Goal: Find specific page/section

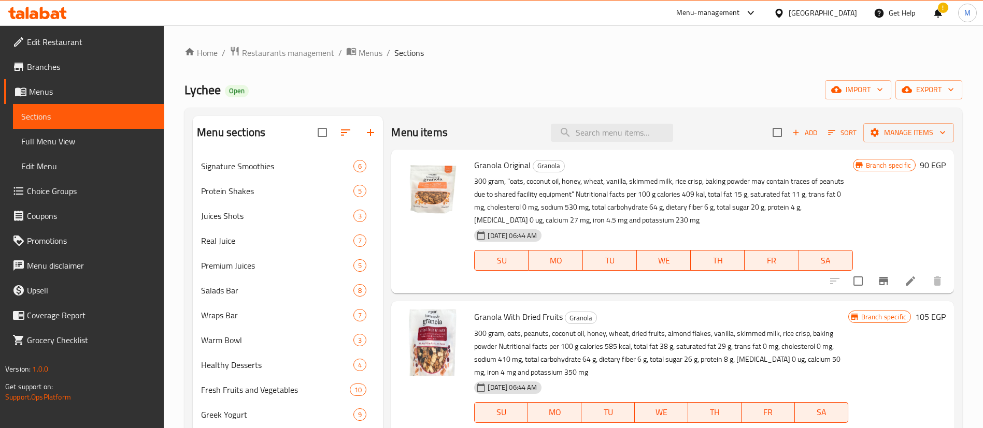
click at [293, 52] on span "Restaurants management" at bounding box center [288, 53] width 92 height 12
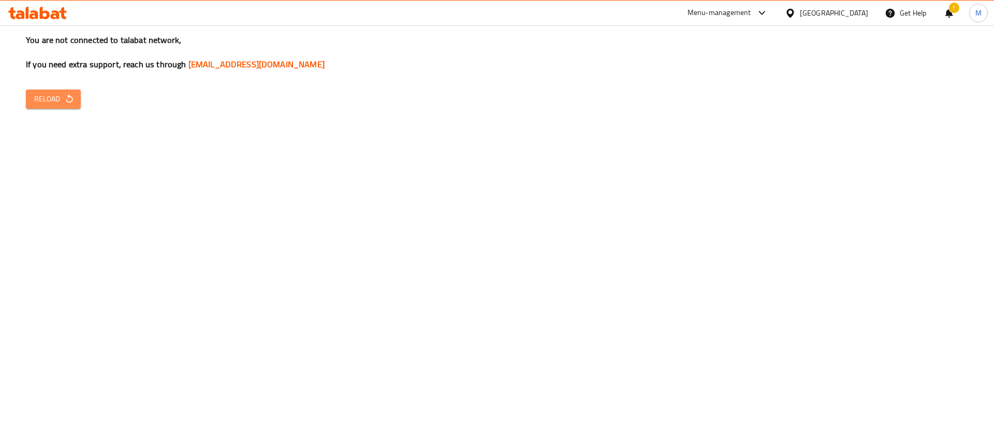
click at [65, 103] on icon "button" at bounding box center [69, 99] width 10 height 10
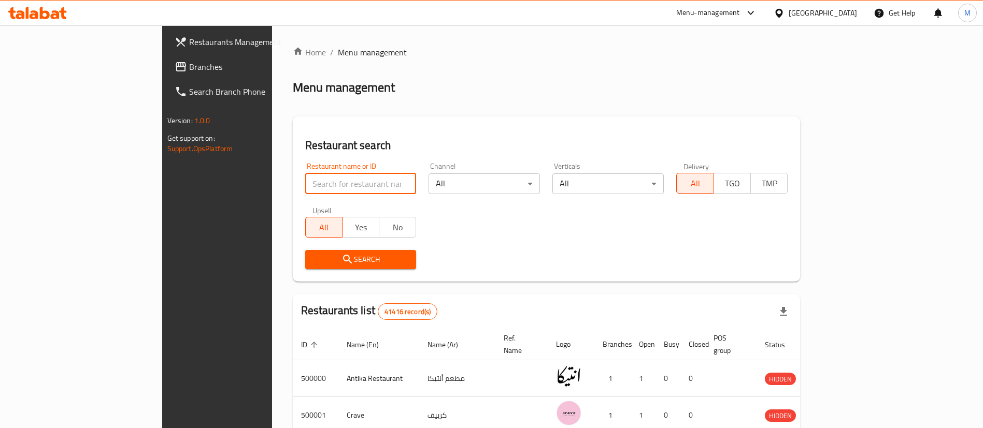
click at [305, 186] on input "search" at bounding box center [360, 184] width 111 height 21
paste input "633687"
type input "633687"
click button "Search" at bounding box center [360, 259] width 111 height 19
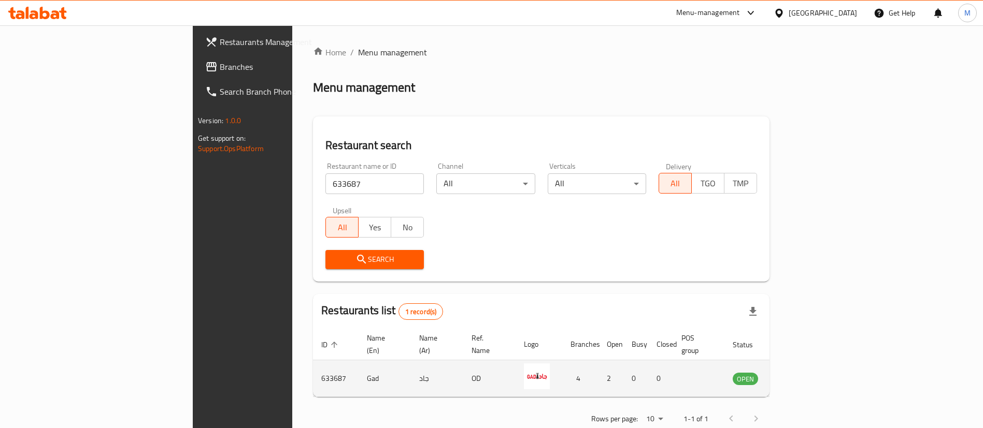
click at [814, 360] on td "enhanced table" at bounding box center [796, 378] width 36 height 37
click at [799, 375] on icon "enhanced table" at bounding box center [792, 379] width 11 height 9
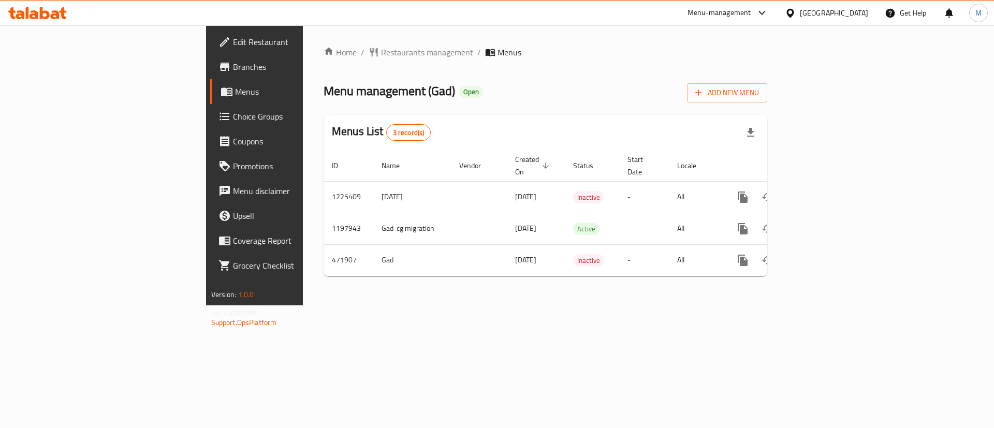
click at [233, 64] on span "Branches" at bounding box center [298, 67] width 131 height 12
